Goal: Information Seeking & Learning: Check status

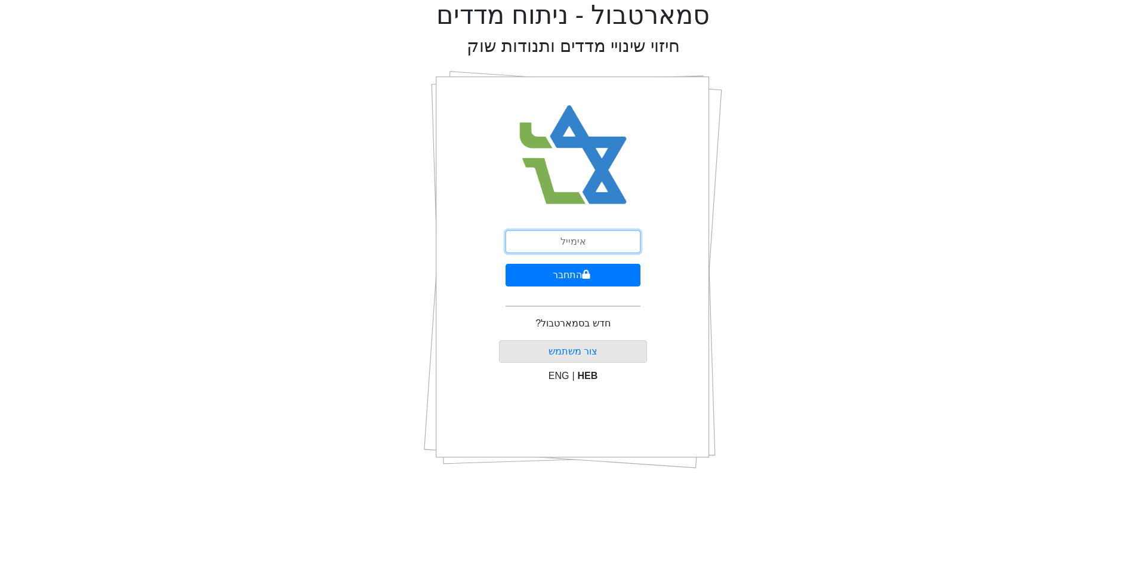
click at [566, 243] on input "email" at bounding box center [573, 241] width 135 height 23
type input "[EMAIL_ADDRESS][DOMAIN_NAME]"
click at [527, 272] on button "התחבר" at bounding box center [573, 275] width 135 height 23
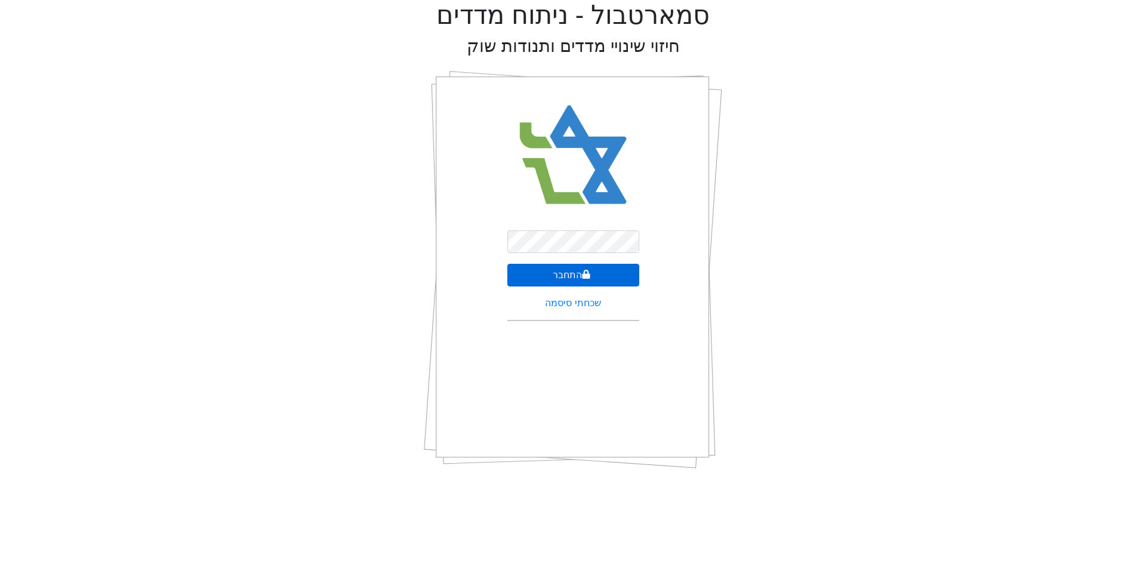
click at [528, 277] on button "התחבר" at bounding box center [574, 275] width 132 height 23
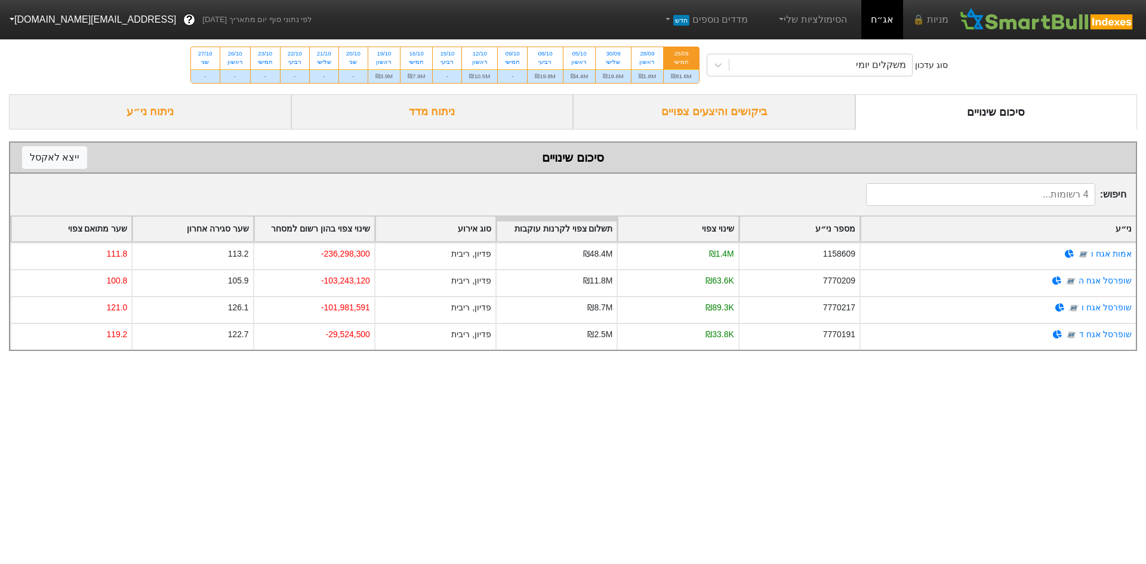
click at [676, 59] on div "חמישי" at bounding box center [681, 62] width 21 height 8
click at [676, 55] on input "25/09 חמישי ₪81.6M" at bounding box center [677, 51] width 8 height 8
click at [678, 69] on div "₪81.6M" at bounding box center [681, 76] width 35 height 14
click at [678, 55] on input "25/09 חמישי ₪81.6M" at bounding box center [677, 51] width 8 height 8
click at [713, 115] on div "ביקושים והיצעים צפויים" at bounding box center [714, 111] width 282 height 35
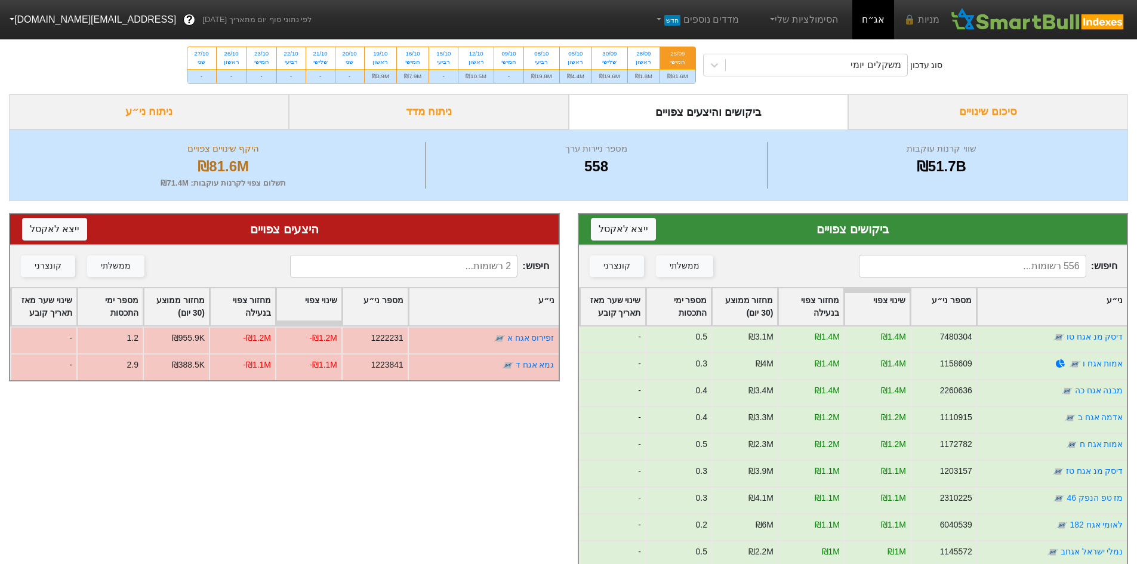
scroll to position [299, 0]
